Goal: Task Accomplishment & Management: Complete application form

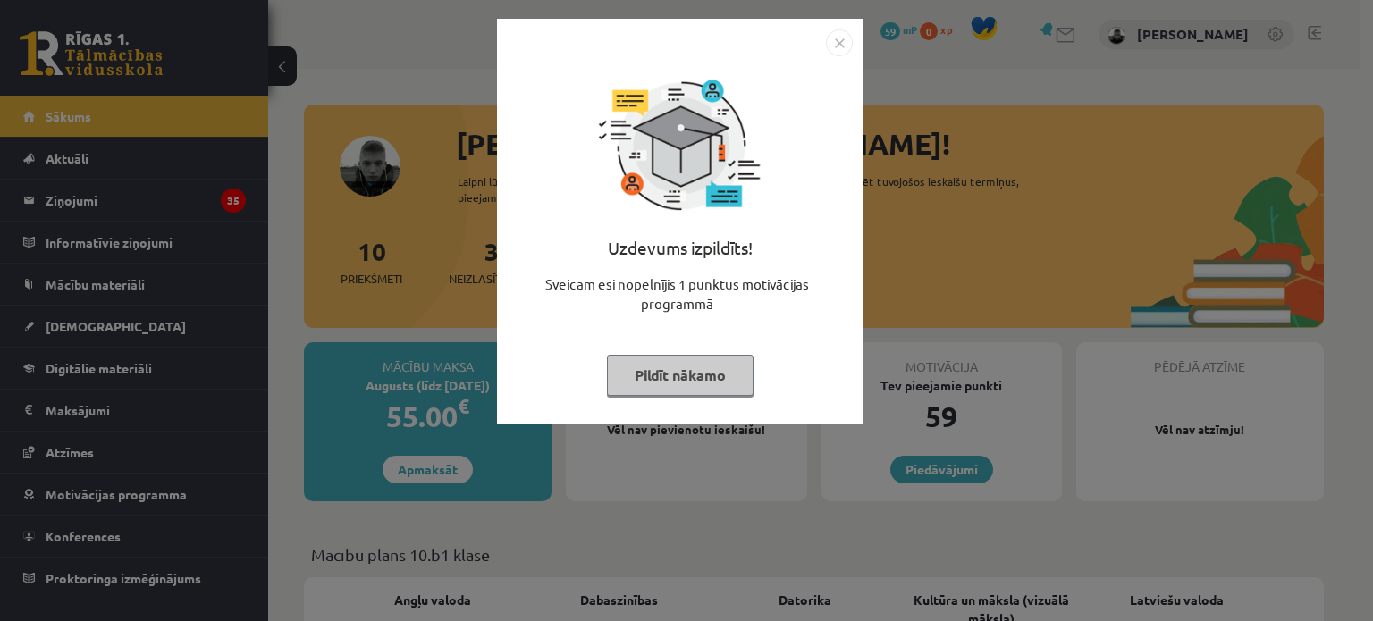
click at [648, 373] on button "Pildīt nākamo" at bounding box center [680, 375] width 147 height 41
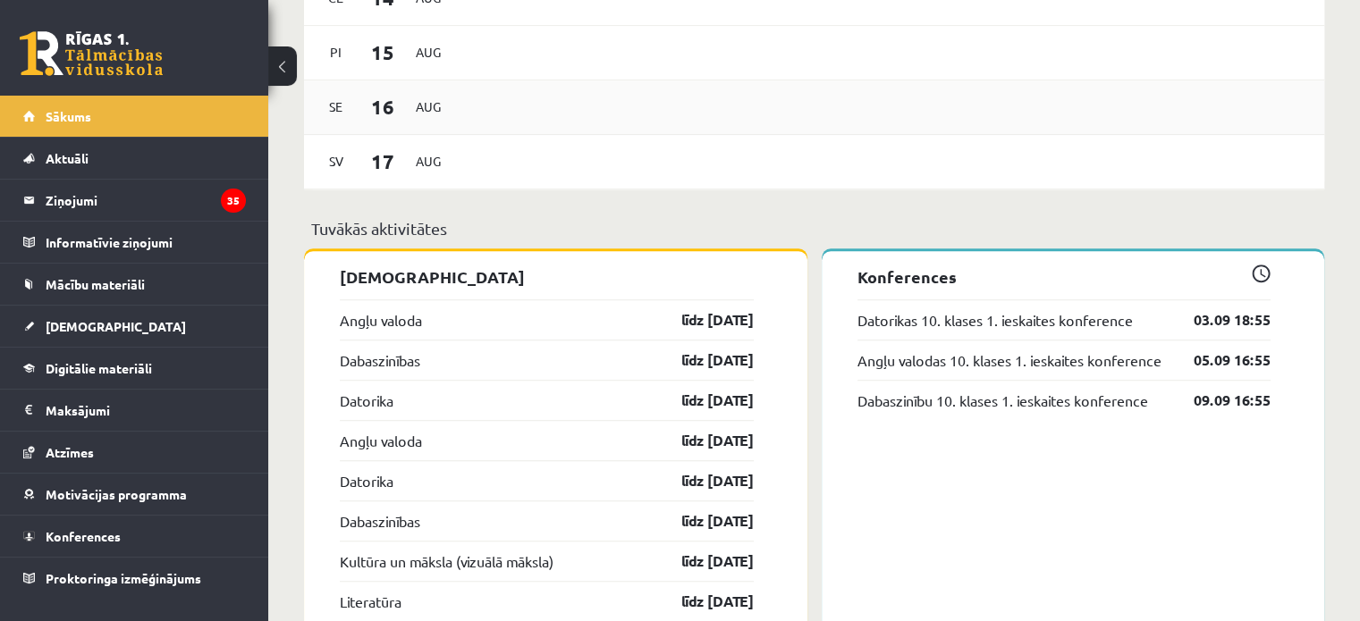
scroll to position [1252, 0]
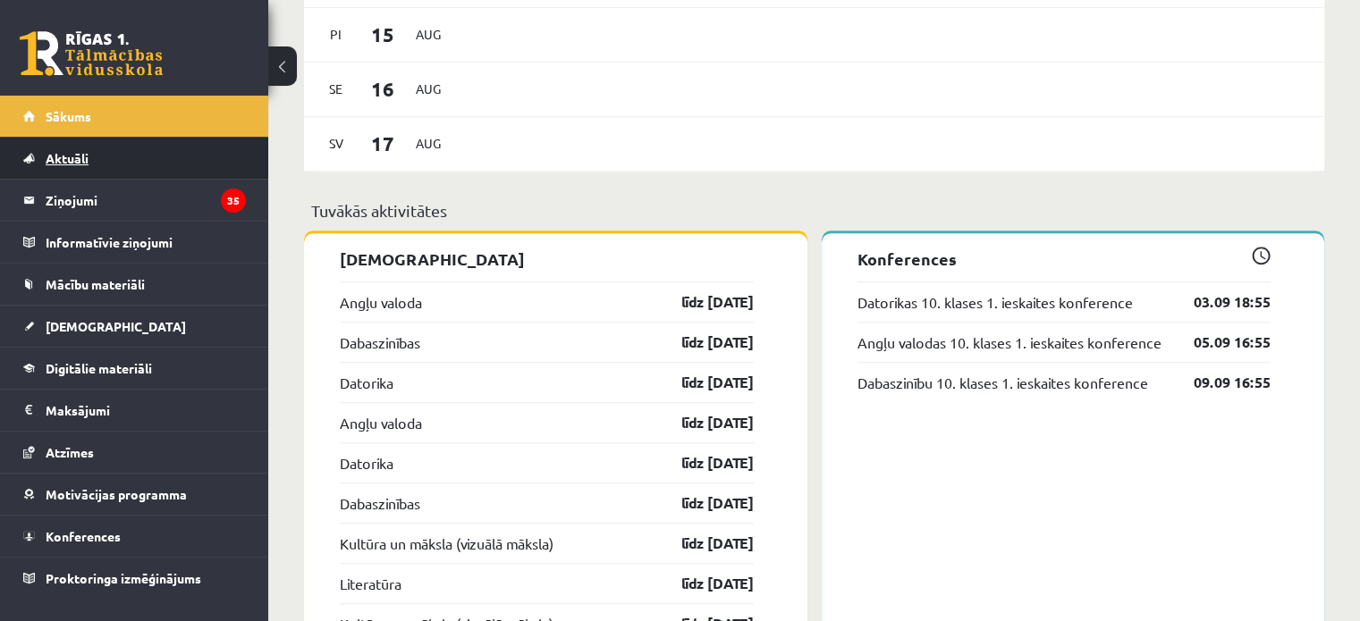
click at [116, 146] on link "Aktuāli" at bounding box center [134, 158] width 223 height 41
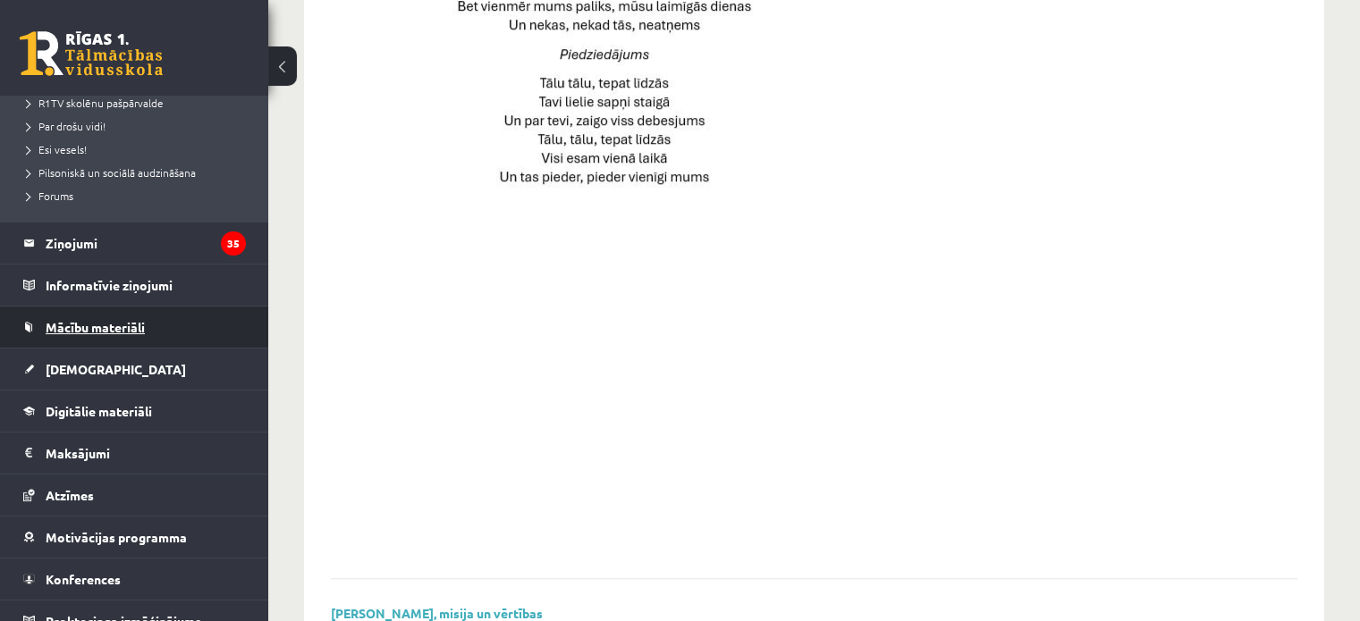
click at [164, 309] on link "Mācību materiāli" at bounding box center [134, 327] width 223 height 41
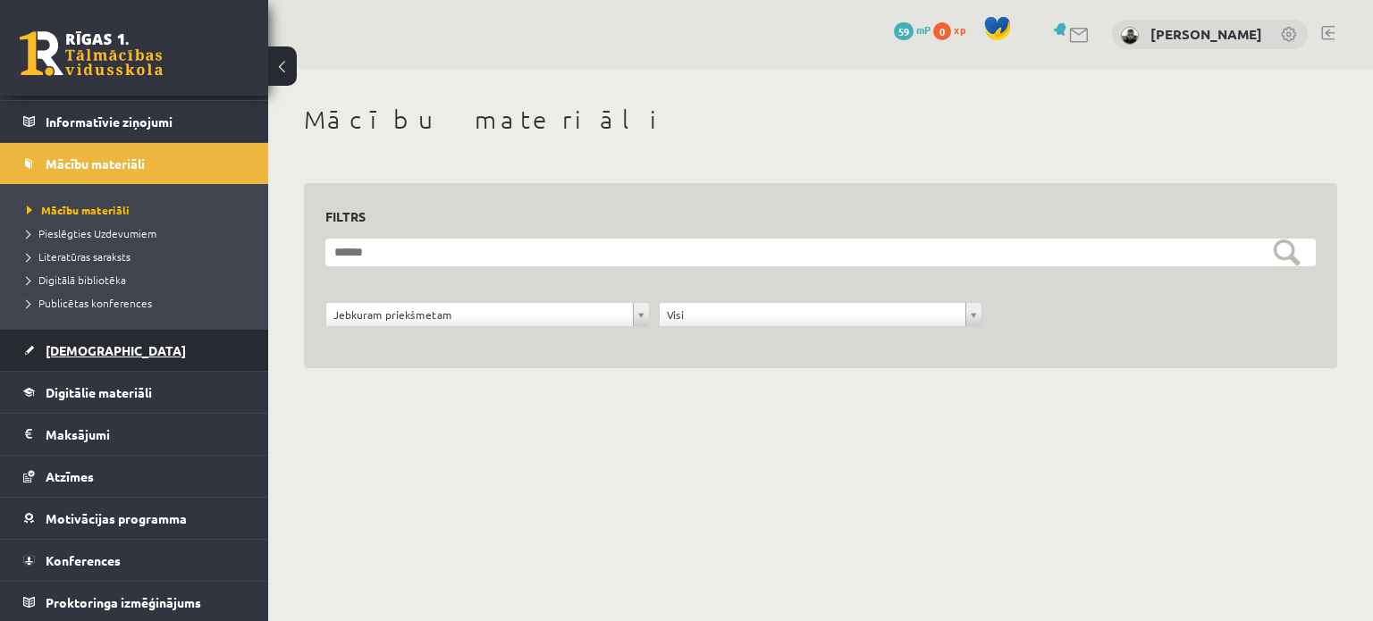
click at [113, 354] on link "[DEMOGRAPHIC_DATA]" at bounding box center [134, 350] width 223 height 41
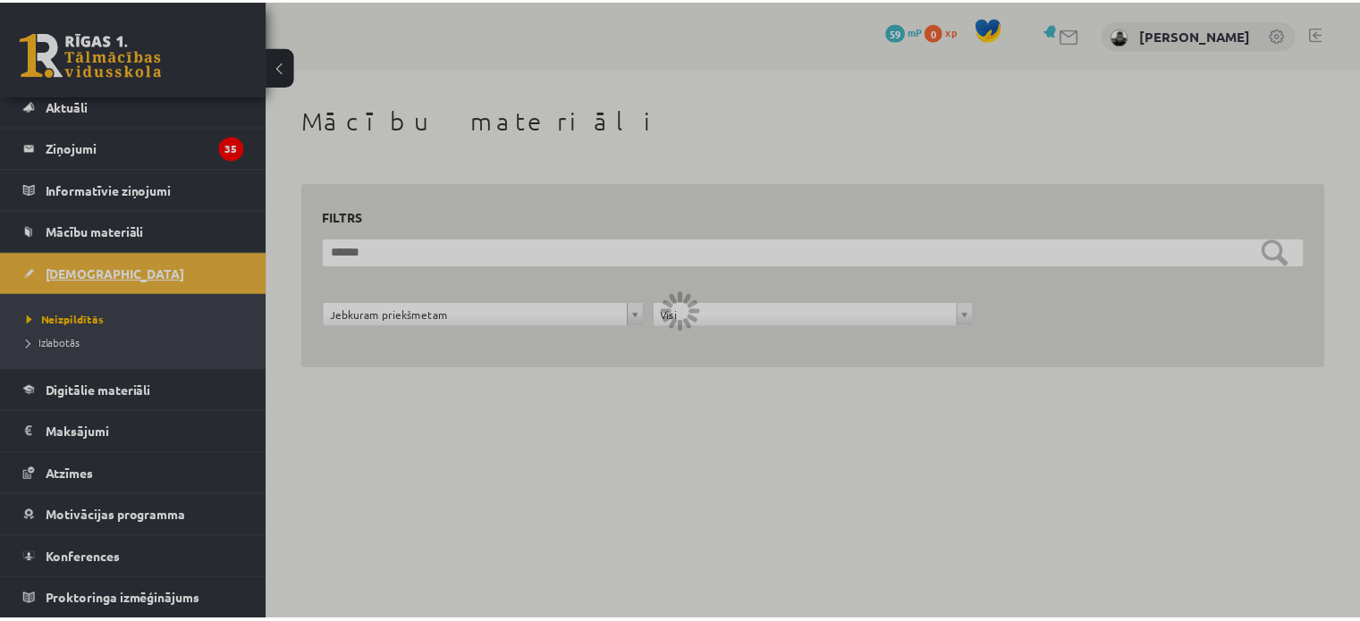
scroll to position [50, 0]
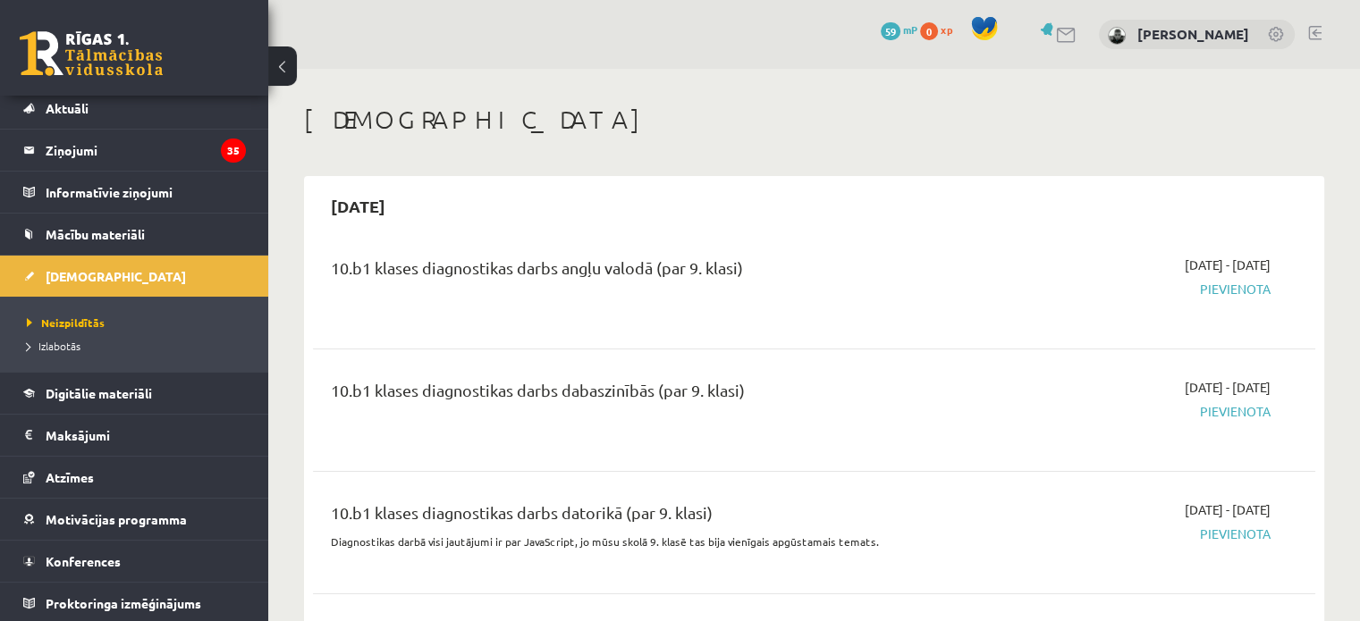
click at [1229, 276] on div "[DATE] - [DATE] [GEOGRAPHIC_DATA]" at bounding box center [1123, 288] width 322 height 64
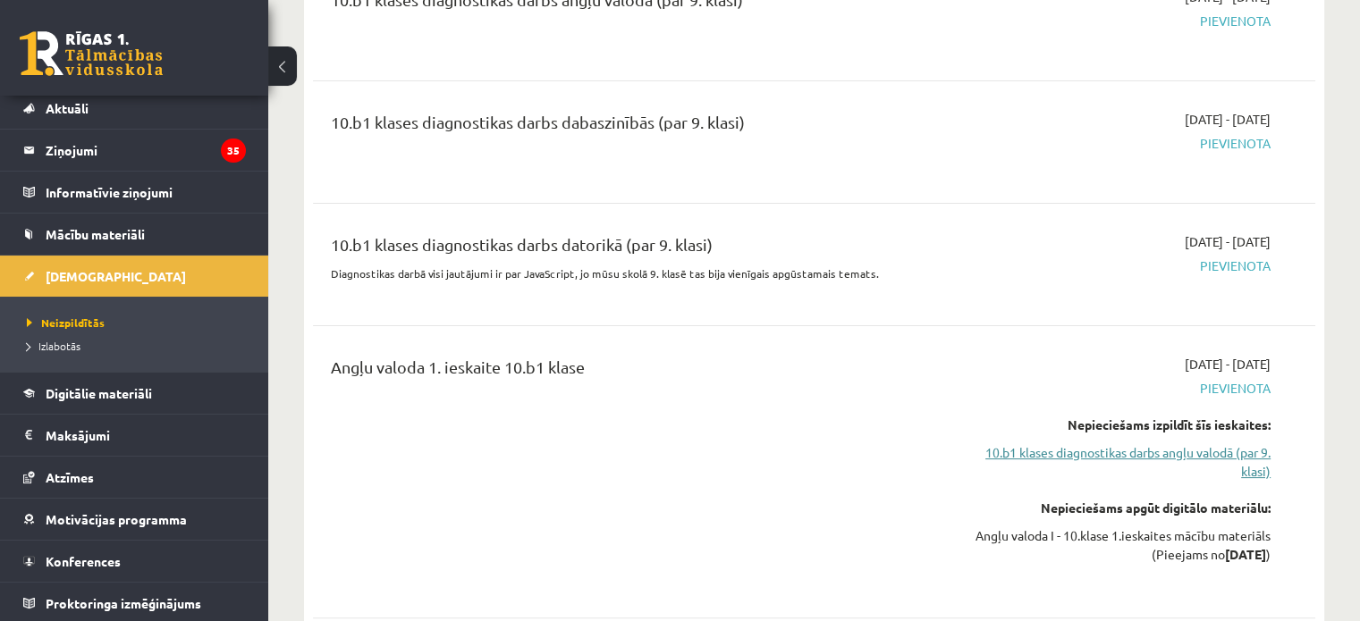
click at [1214, 451] on link "10.b1 klases diagnostikas darbs angļu valodā (par 9. klasi)" at bounding box center [1122, 462] width 295 height 38
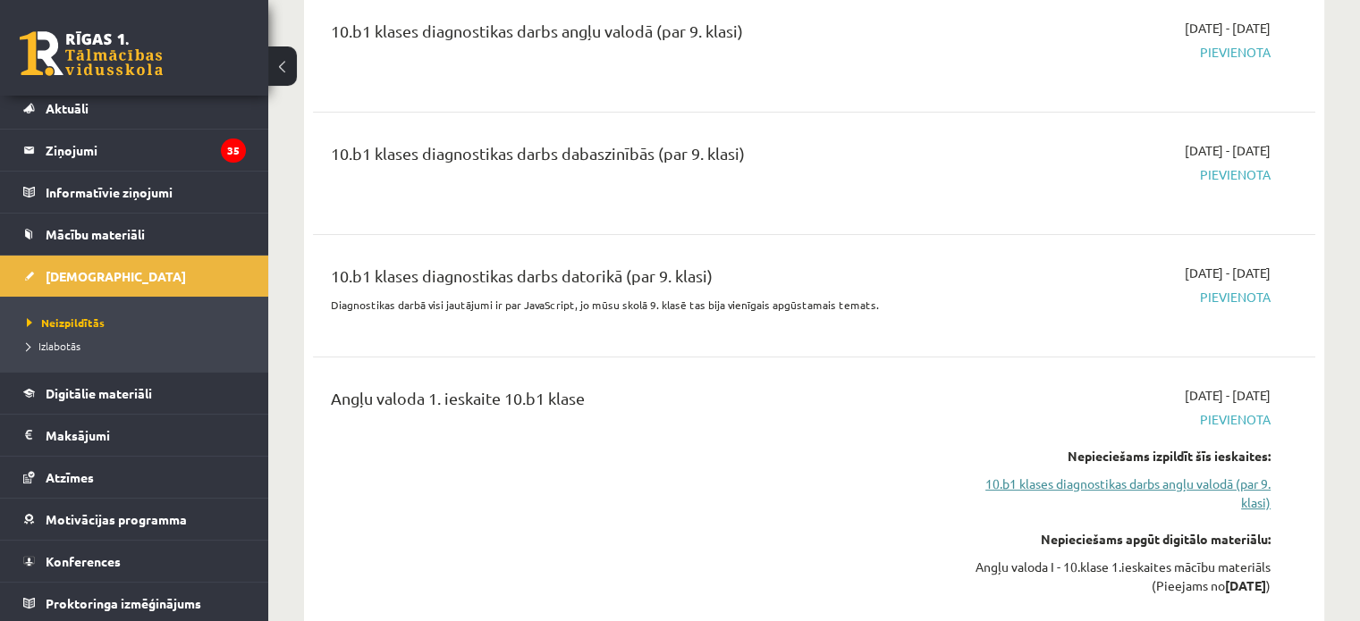
click at [1209, 480] on link "10.b1 klases diagnostikas darbs angļu valodā (par 9. klasi)" at bounding box center [1122, 494] width 295 height 38
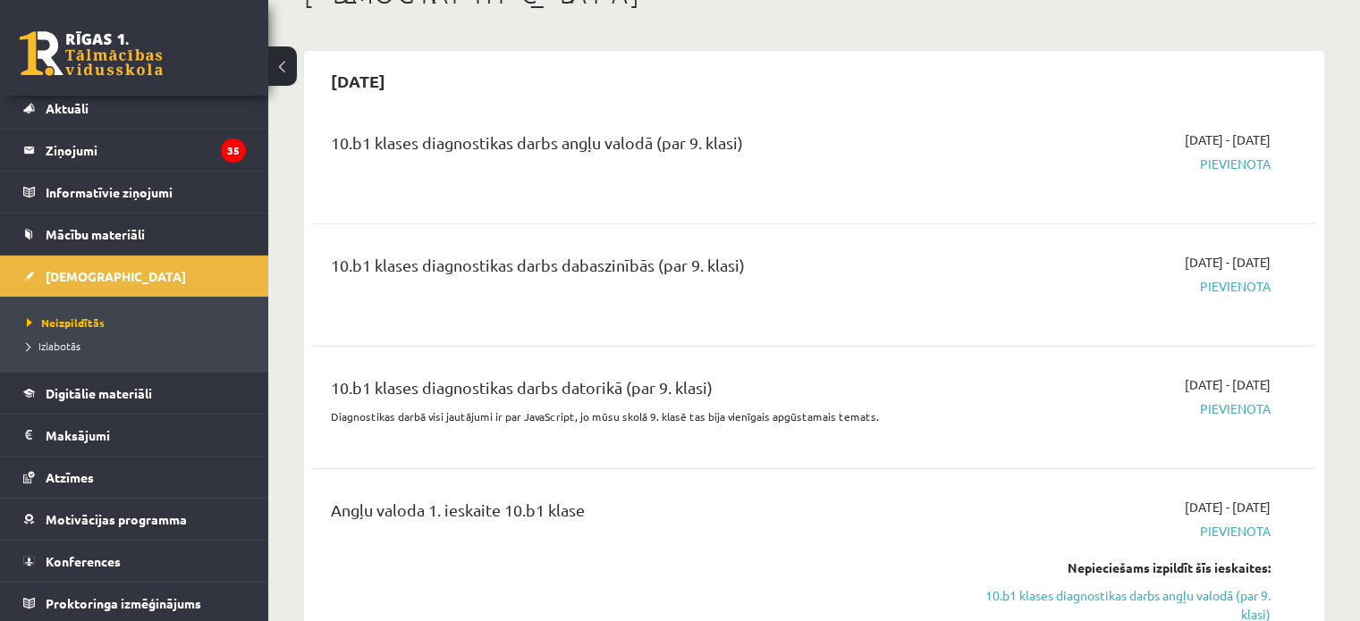
scroll to position [0, 0]
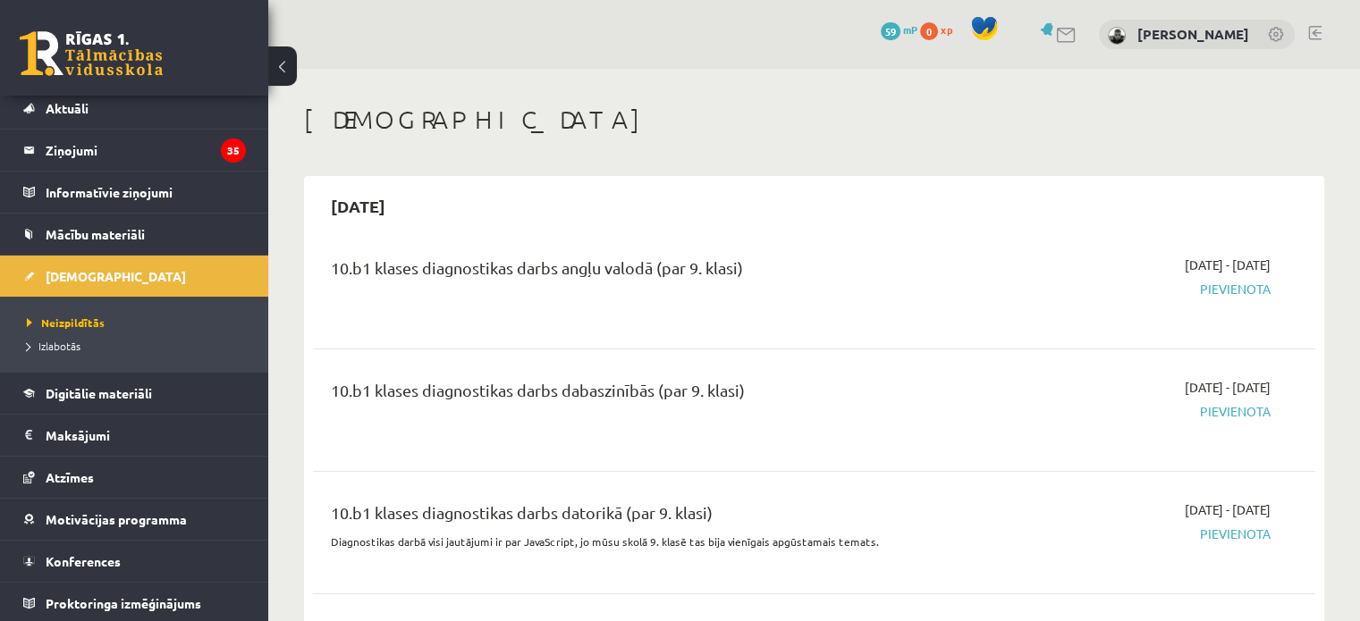
click at [1279, 29] on link at bounding box center [1277, 36] width 18 height 18
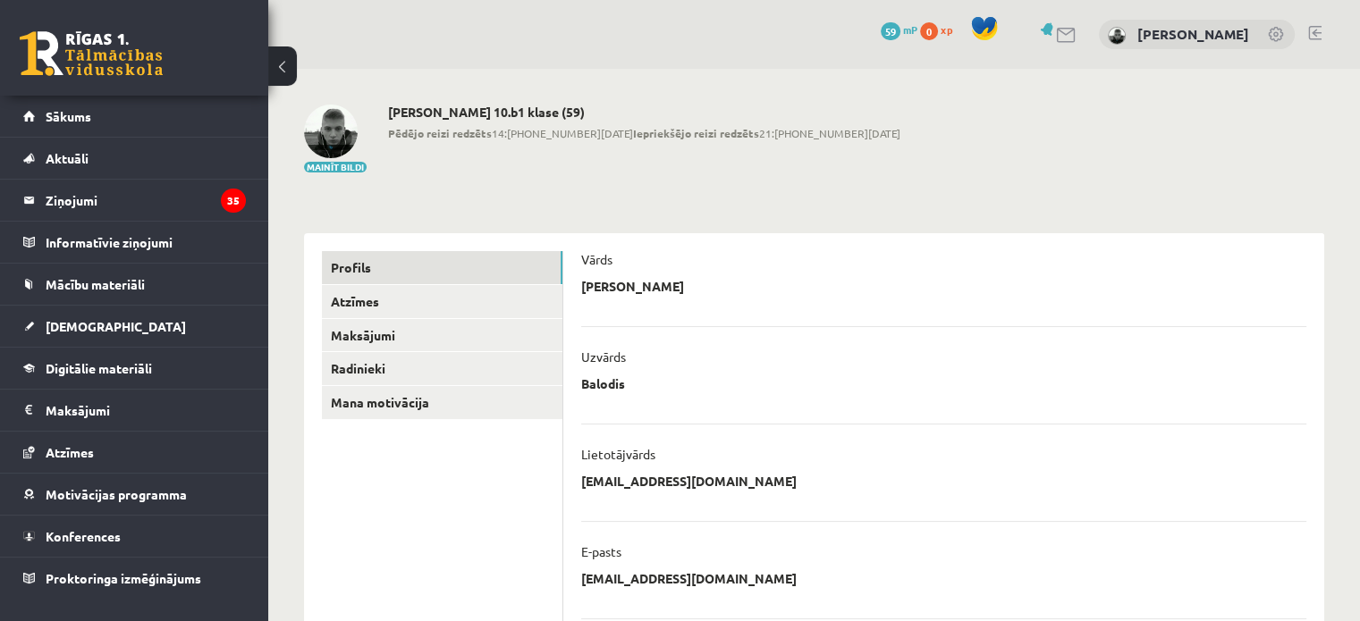
click at [1223, 49] on div "0 Dāvanas 59 mP 0 xp Mārtiņš Balodis" at bounding box center [814, 34] width 1092 height 69
click at [1216, 35] on link "[PERSON_NAME]" at bounding box center [1193, 34] width 112 height 18
click at [1320, 35] on link at bounding box center [1314, 33] width 13 height 14
